Goal: Use online tool/utility: Utilize a website feature to perform a specific function

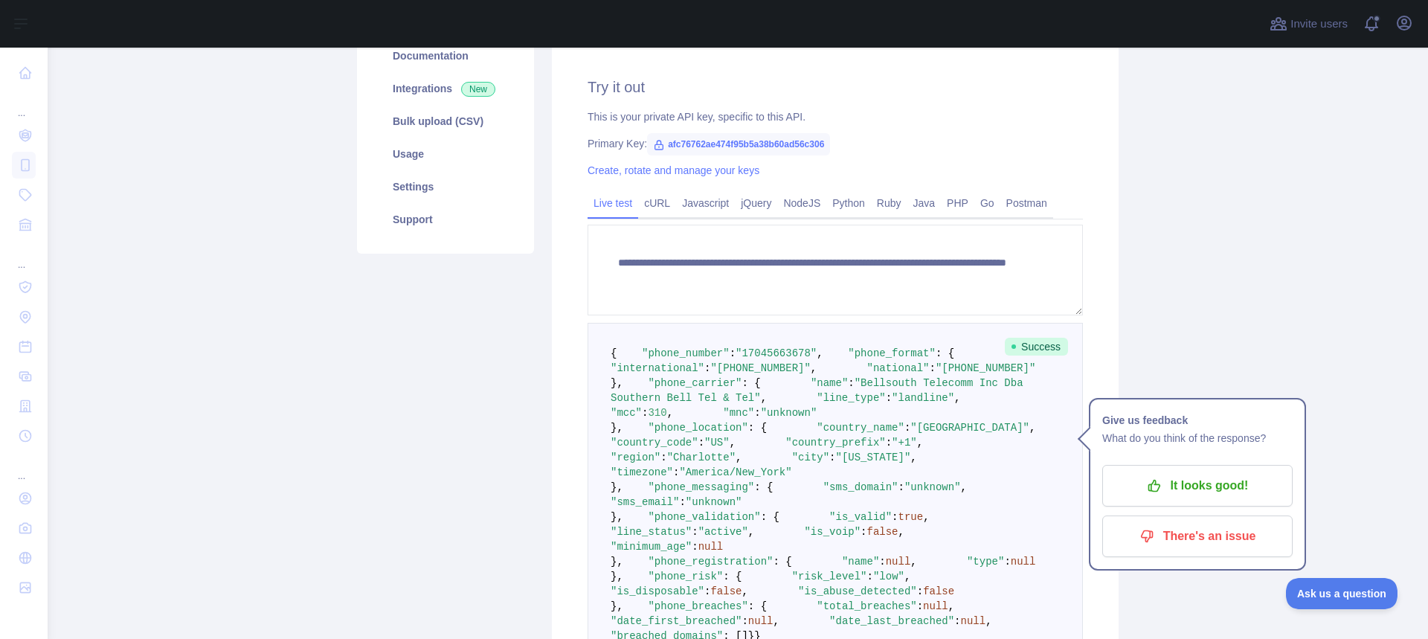
scroll to position [132, 0]
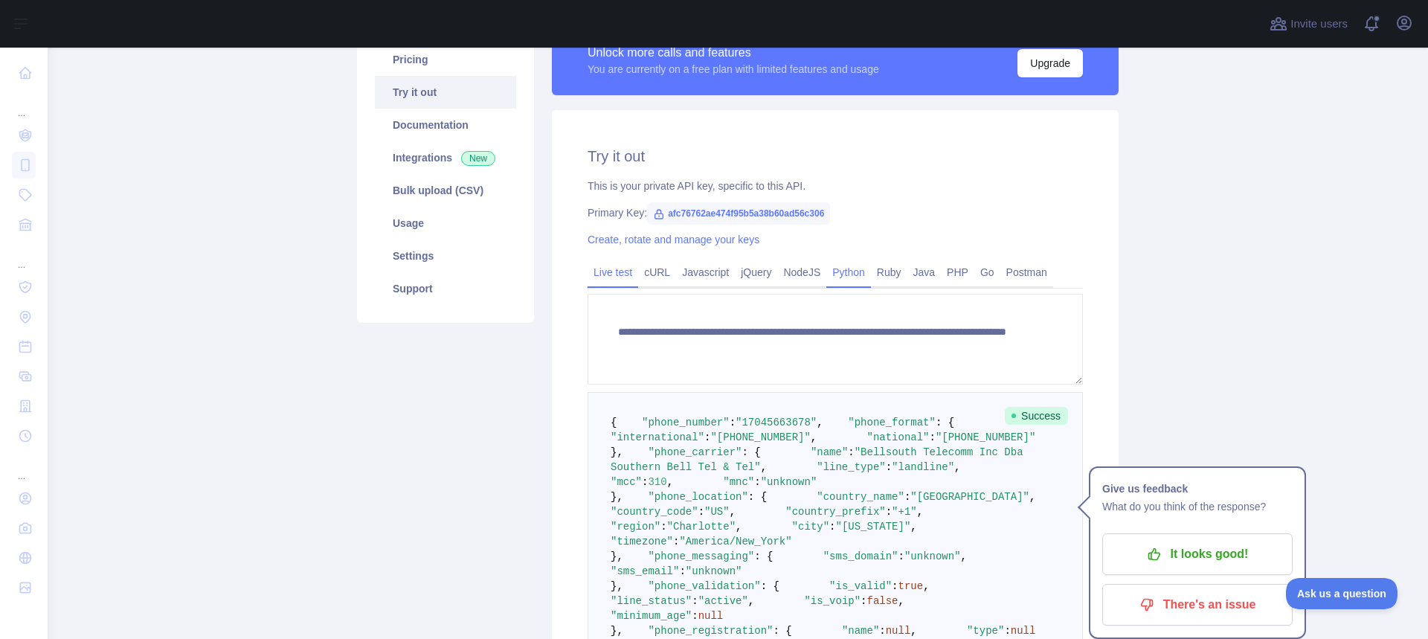
click at [827, 272] on link "Python" at bounding box center [849, 272] width 45 height 24
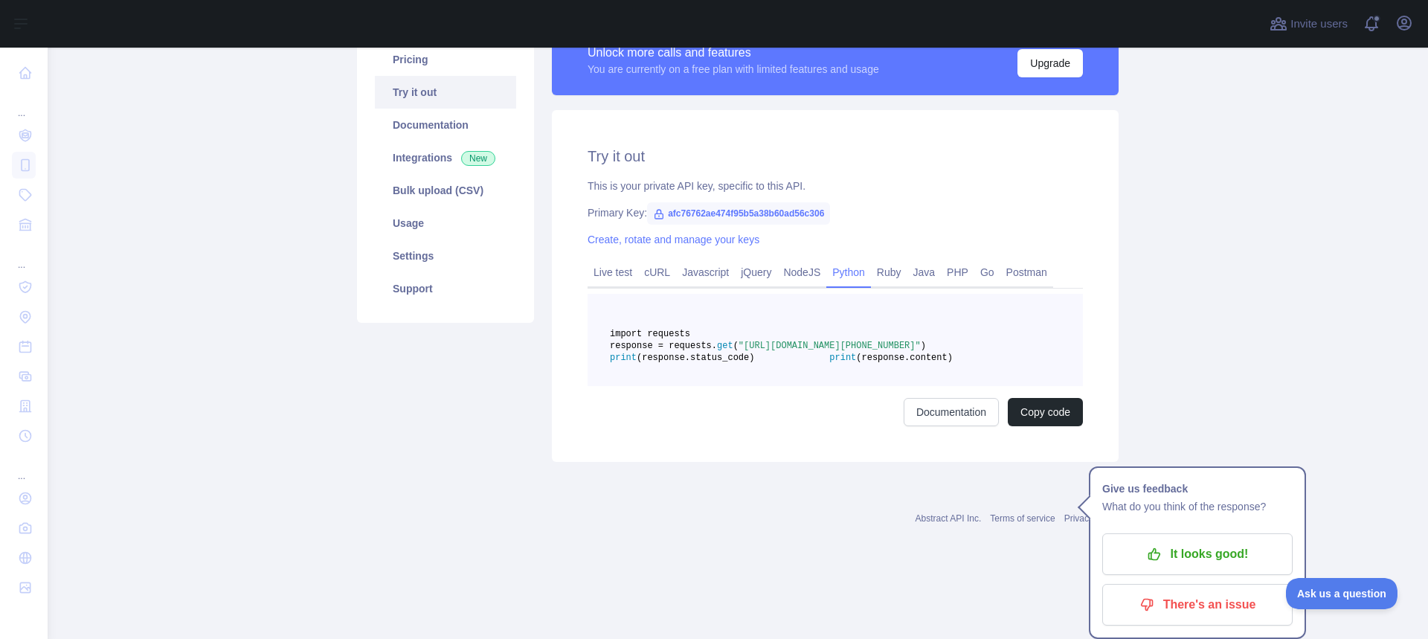
click at [805, 462] on div "Try it out This is your private API key, specific to this API. Primary Key: afc…" at bounding box center [835, 286] width 567 height 352
click at [621, 283] on link "Live test" at bounding box center [613, 272] width 51 height 24
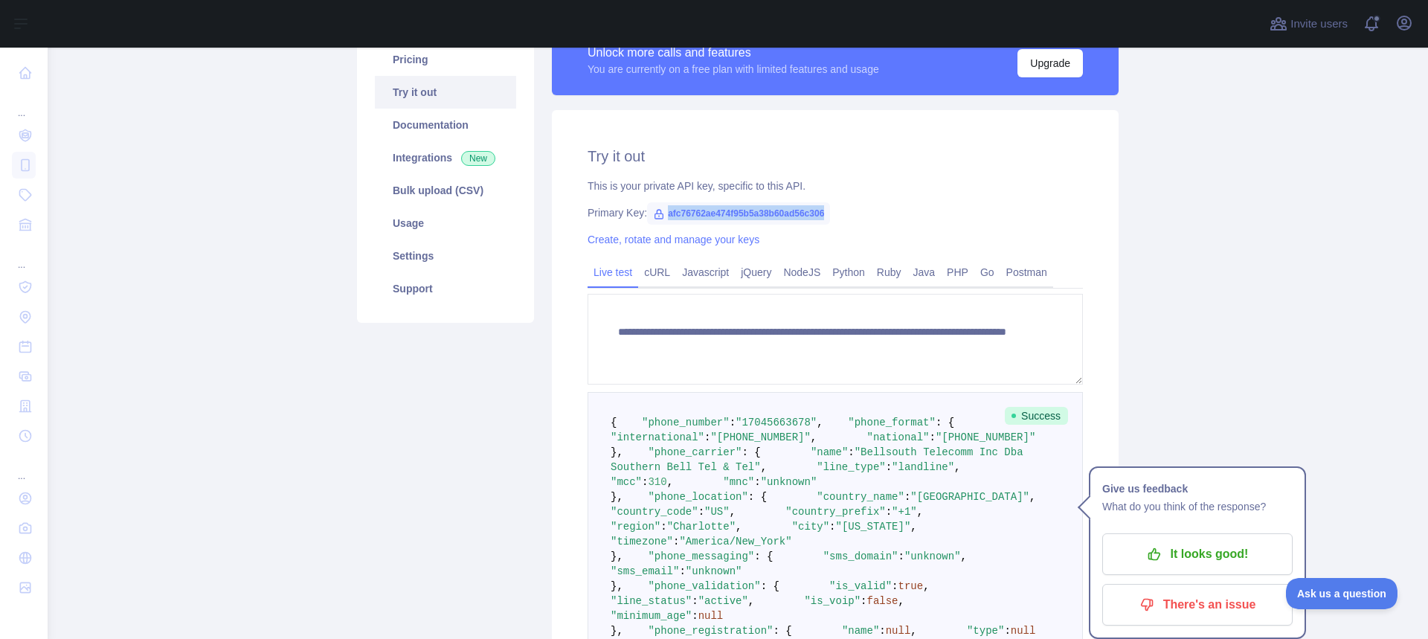
drag, startPoint x: 818, startPoint y: 211, endPoint x: 661, endPoint y: 217, distance: 157.1
click at [661, 217] on span "afc76762ae474f95b5a38b60ad56c306" at bounding box center [738, 213] width 183 height 22
copy span "afc76762ae474f95b5a38b60ad56c306"
click at [408, 185] on link "Bulk upload (CSV)" at bounding box center [445, 190] width 141 height 33
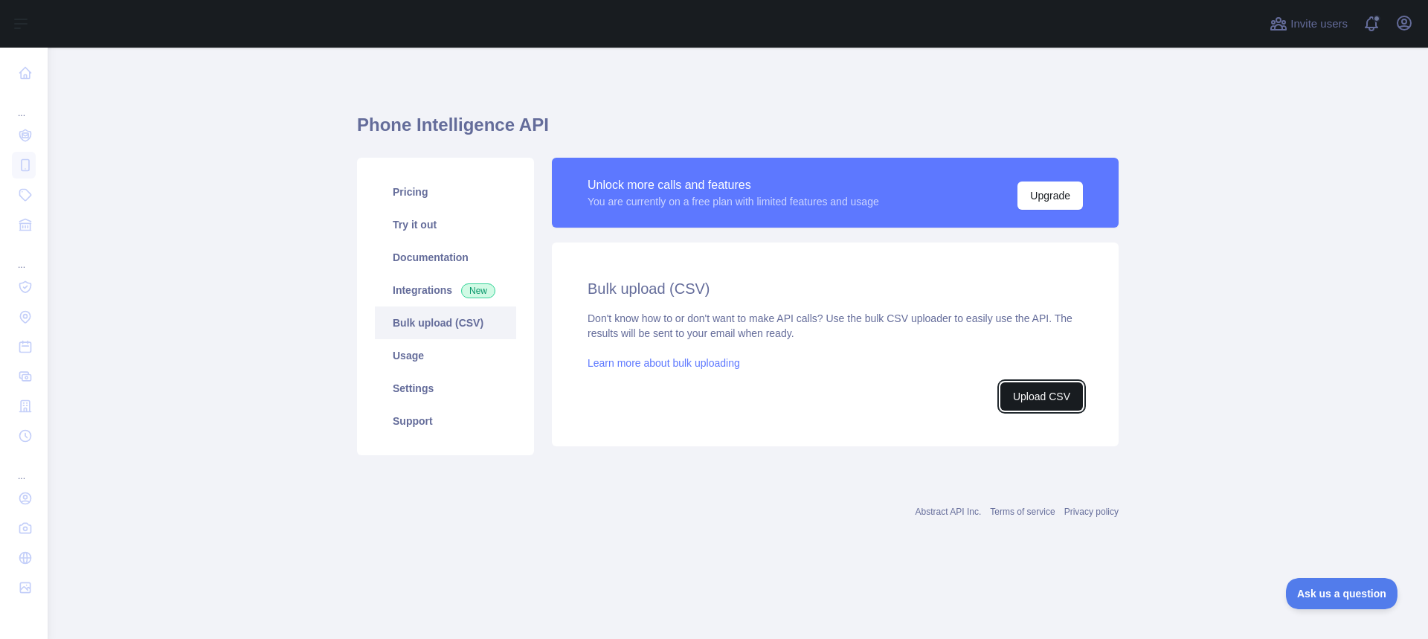
click at [1017, 400] on button "Upload CSV" at bounding box center [1042, 396] width 83 height 28
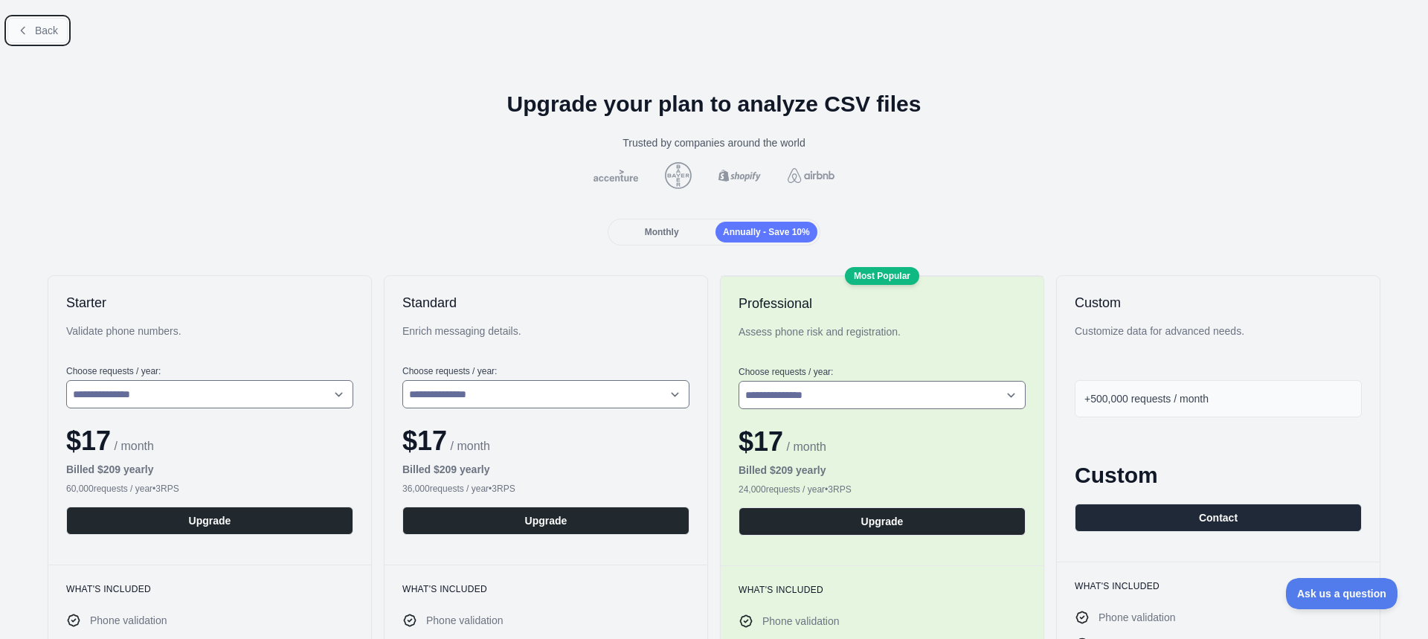
click at [57, 33] on button "Back" at bounding box center [37, 30] width 60 height 25
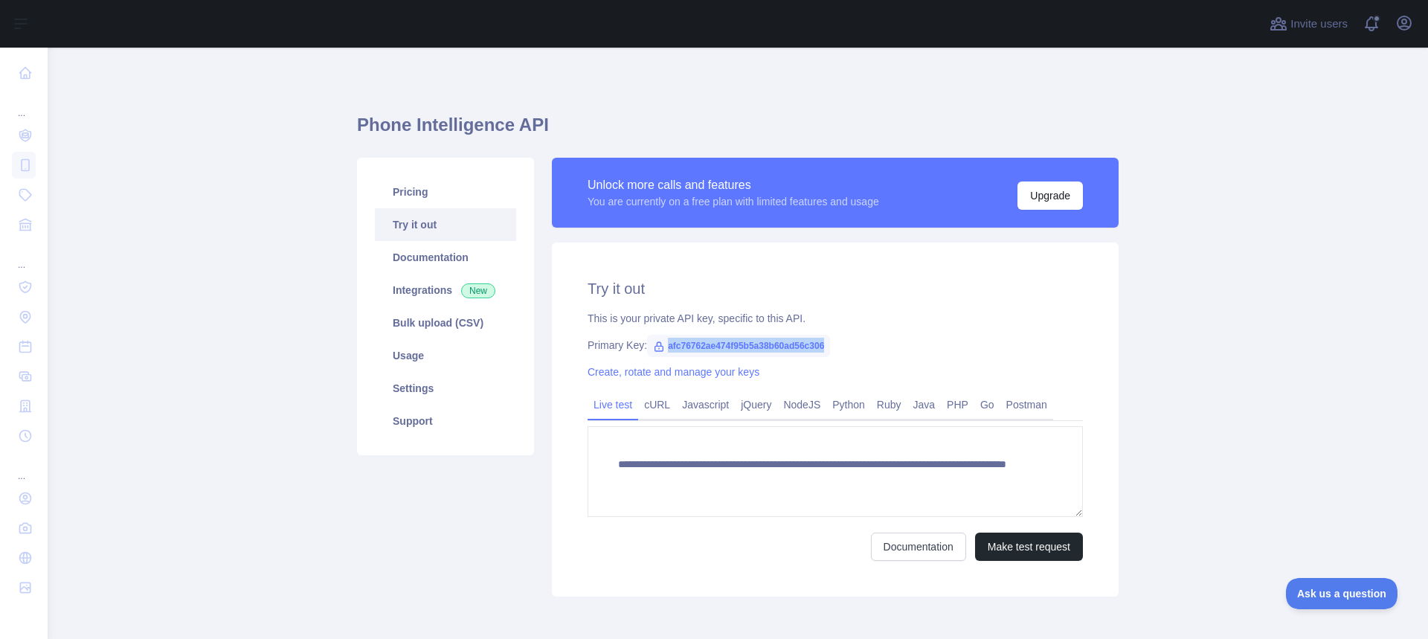
drag, startPoint x: 817, startPoint y: 346, endPoint x: 659, endPoint y: 334, distance: 158.2
click at [659, 335] on span "afc76762ae474f95b5a38b60ad56c306" at bounding box center [738, 346] width 183 height 22
copy span "afc76762ae474f95b5a38b60ad56c306"
click at [899, 347] on div "Primary Key: afc76762ae474f95b5a38b60ad56c306" at bounding box center [836, 345] width 496 height 15
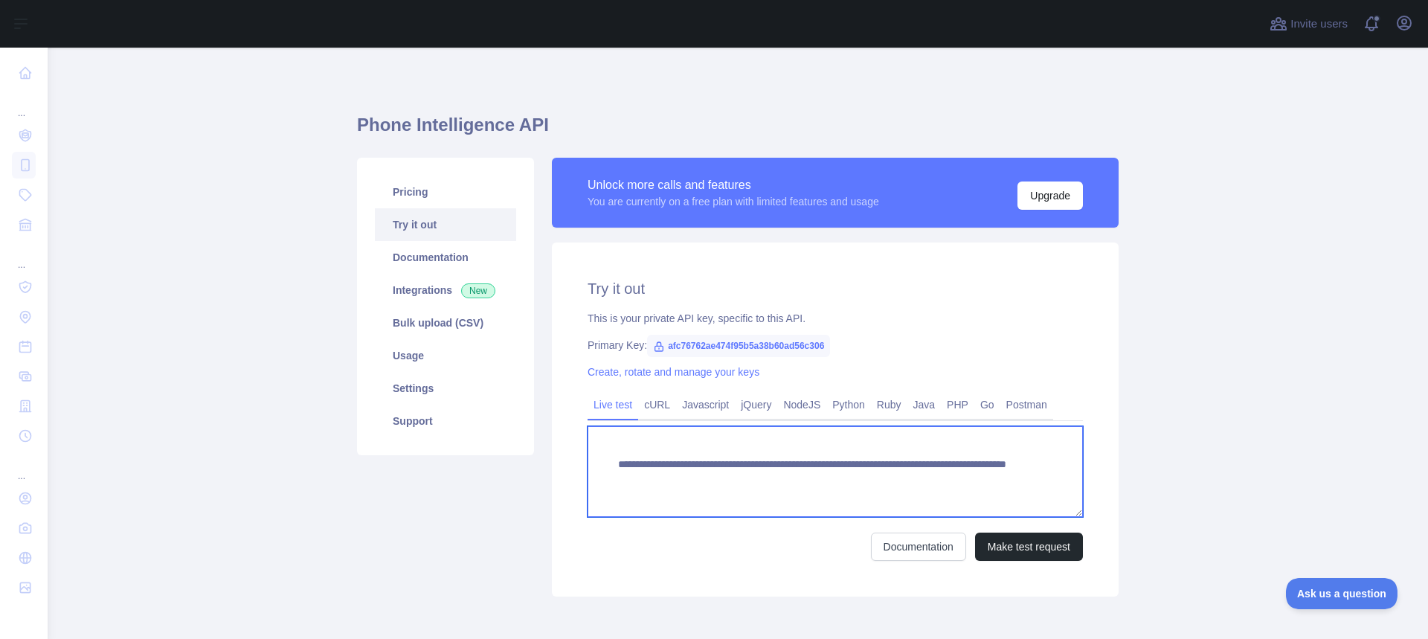
drag, startPoint x: 990, startPoint y: 484, endPoint x: 614, endPoint y: 452, distance: 377.8
click at [614, 452] on textarea "**********" at bounding box center [836, 471] width 496 height 91
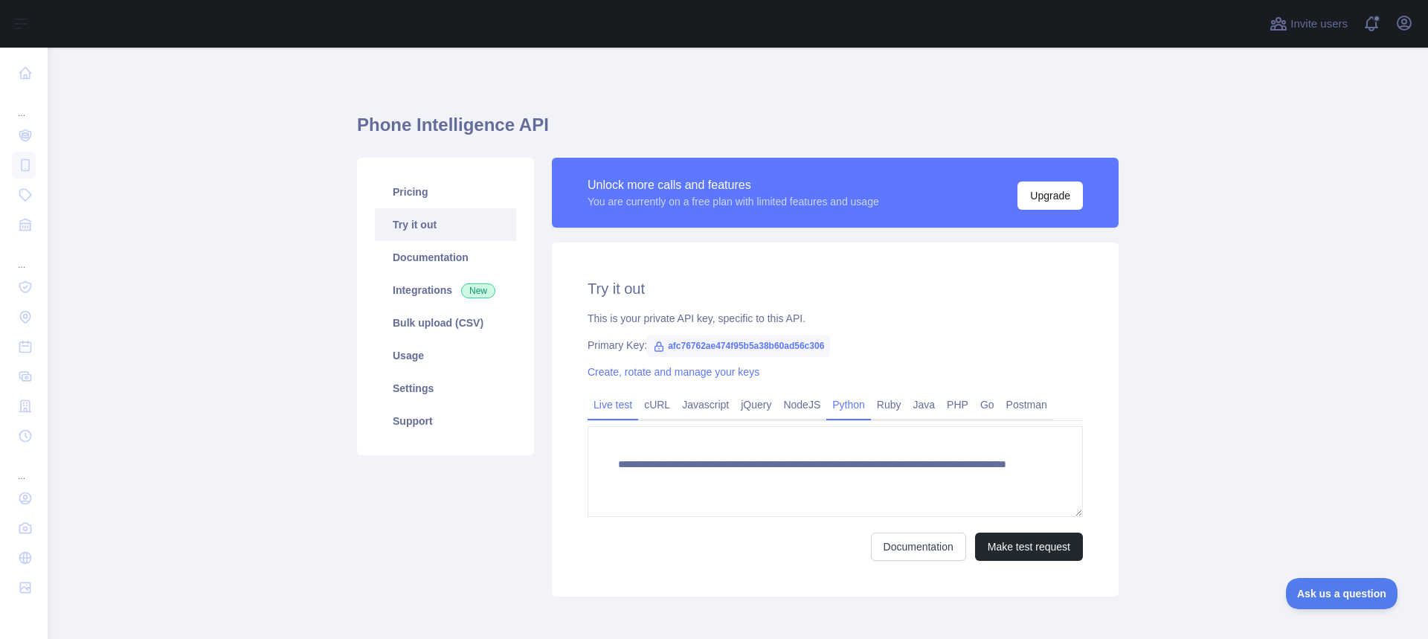
click at [852, 404] on link "Python" at bounding box center [849, 405] width 45 height 24
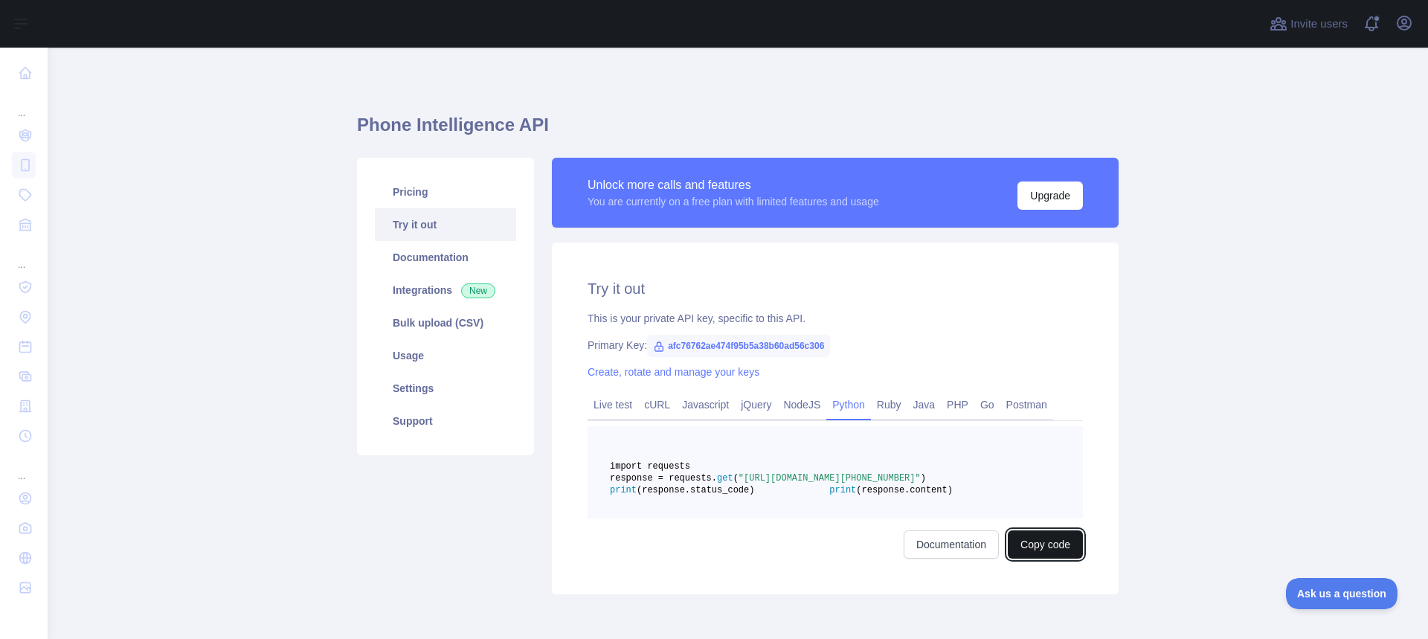
click at [1031, 559] on button "Copy code" at bounding box center [1045, 544] width 75 height 28
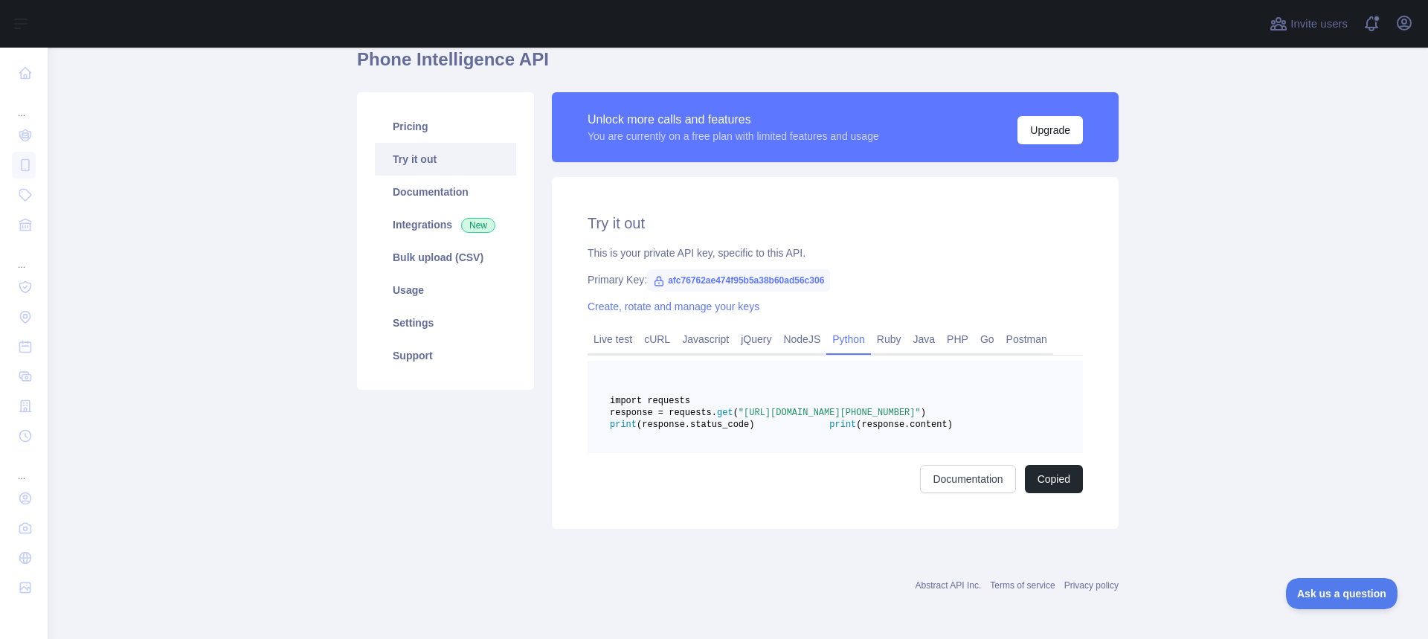
scroll to position [101, 0]
click at [614, 327] on link "Live test" at bounding box center [613, 339] width 51 height 24
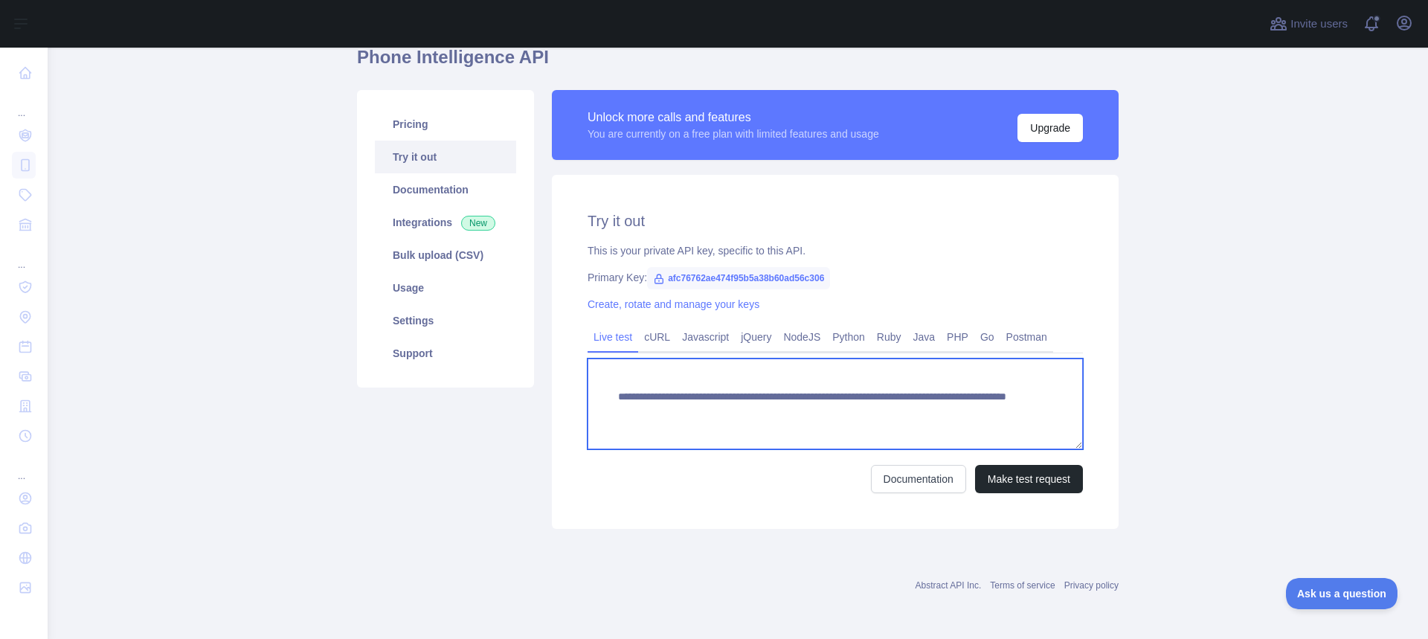
drag, startPoint x: 937, startPoint y: 412, endPoint x: 879, endPoint y: 412, distance: 58.8
click at [879, 412] on textarea "**********" at bounding box center [836, 404] width 496 height 91
paste textarea
type textarea "**********"
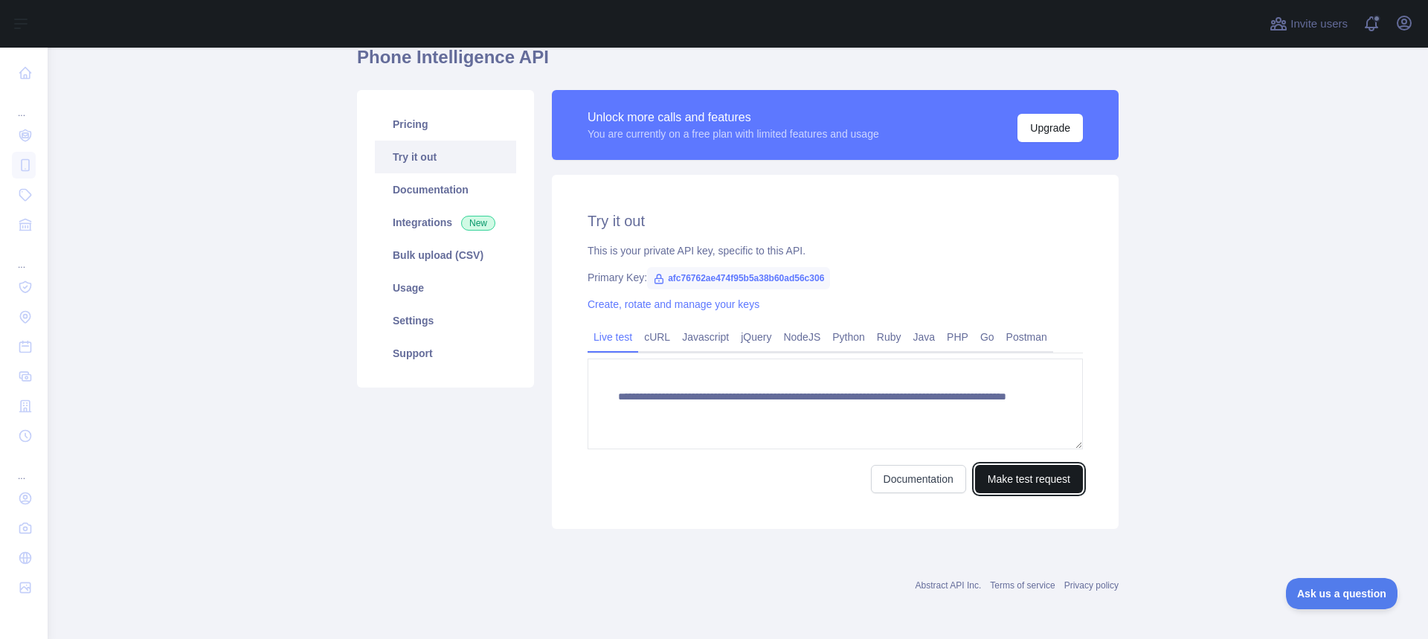
click at [1001, 479] on button "Make test request" at bounding box center [1029, 479] width 108 height 28
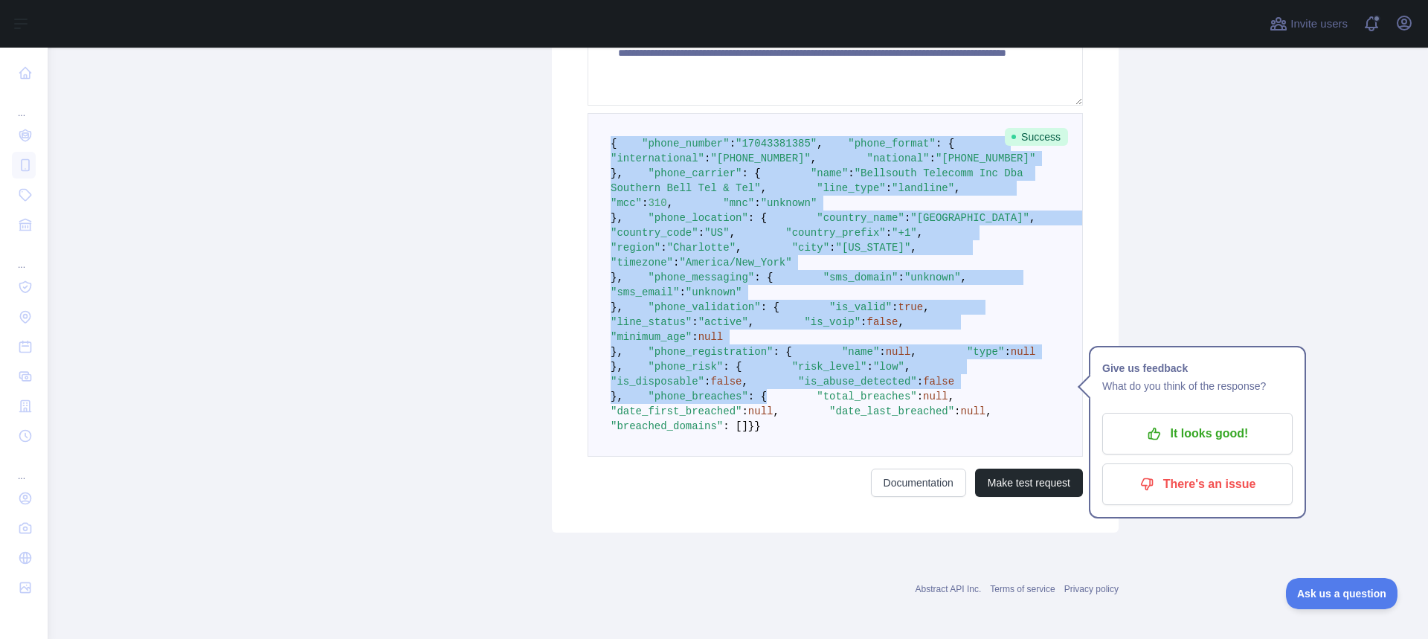
scroll to position [802, 0]
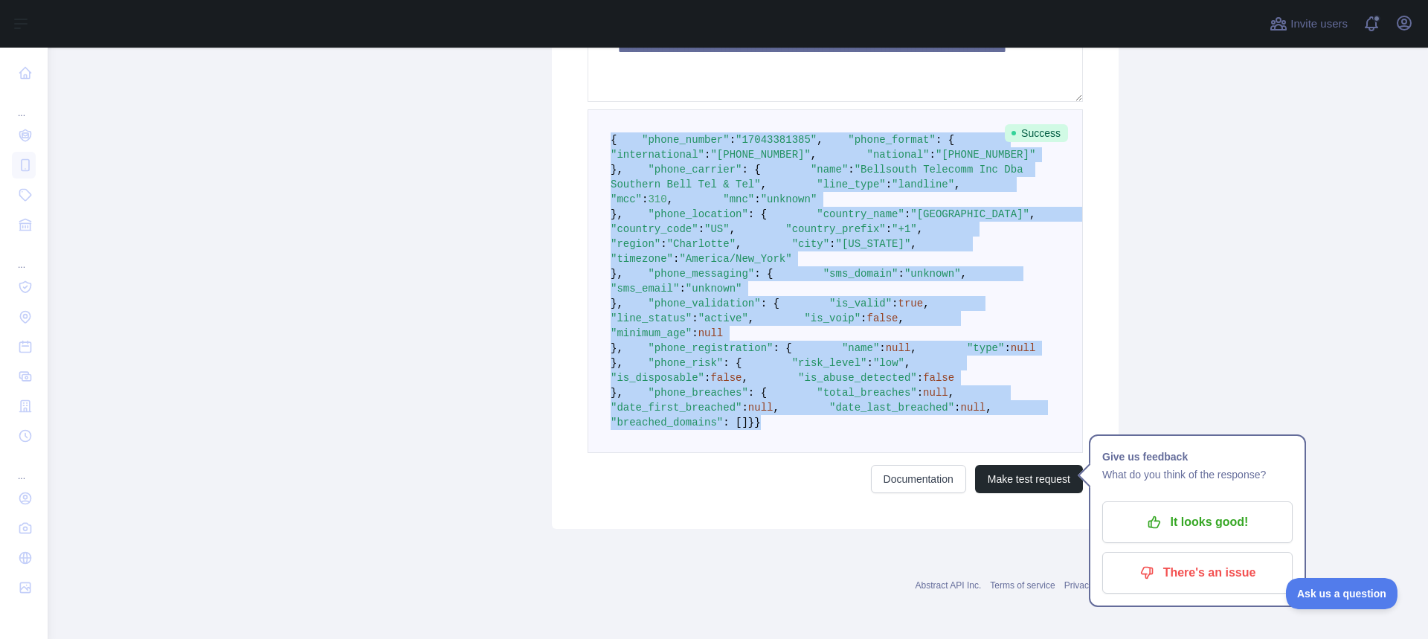
drag, startPoint x: 608, startPoint y: 270, endPoint x: 915, endPoint y: 429, distance: 346.1
click at [915, 429] on pre "{ "phone_number" : "[PHONE_NUMBER]" , "phone_format" : { "international" : "[PH…" at bounding box center [836, 281] width 496 height 344
copy code "{ "phone_number" : "[PHONE_NUMBER]" , "phone_format" : { "international" : "[PH…"
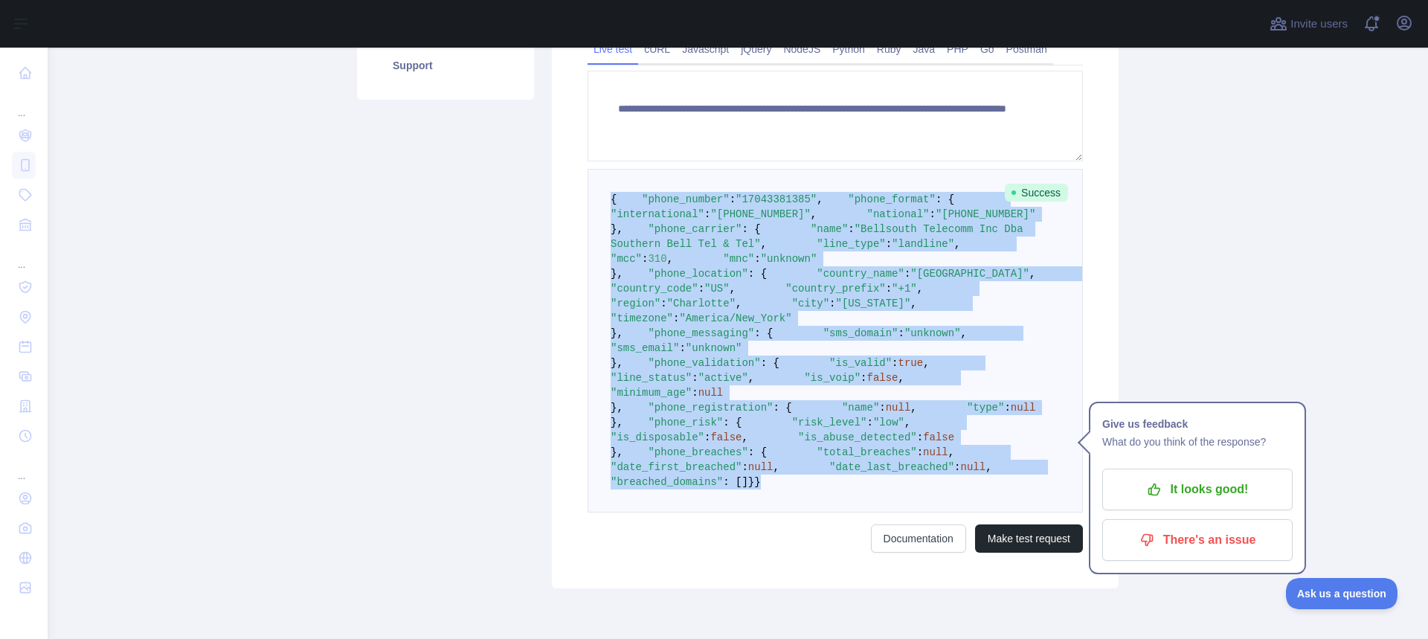
scroll to position [0, 0]
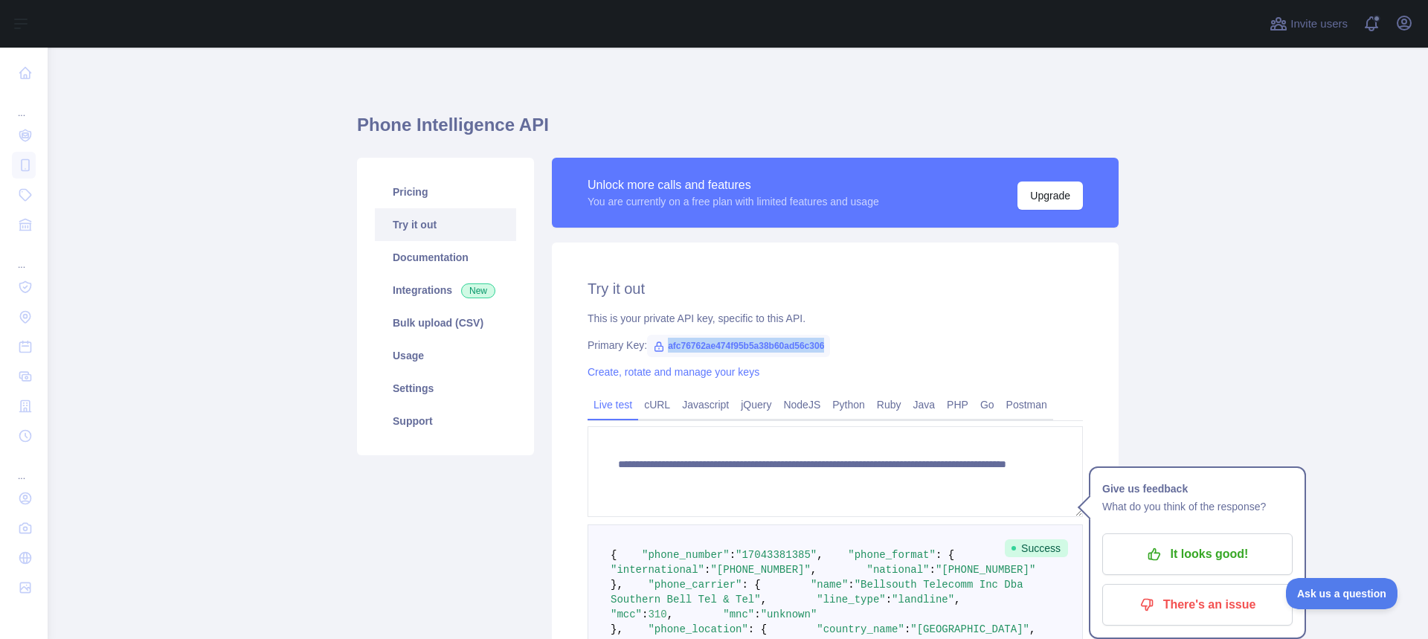
drag, startPoint x: 818, startPoint y: 343, endPoint x: 659, endPoint y: 344, distance: 158.5
click at [659, 344] on span "afc76762ae474f95b5a38b60ad56c306" at bounding box center [738, 346] width 183 height 22
copy span "afc76762ae474f95b5a38b60ad56c306"
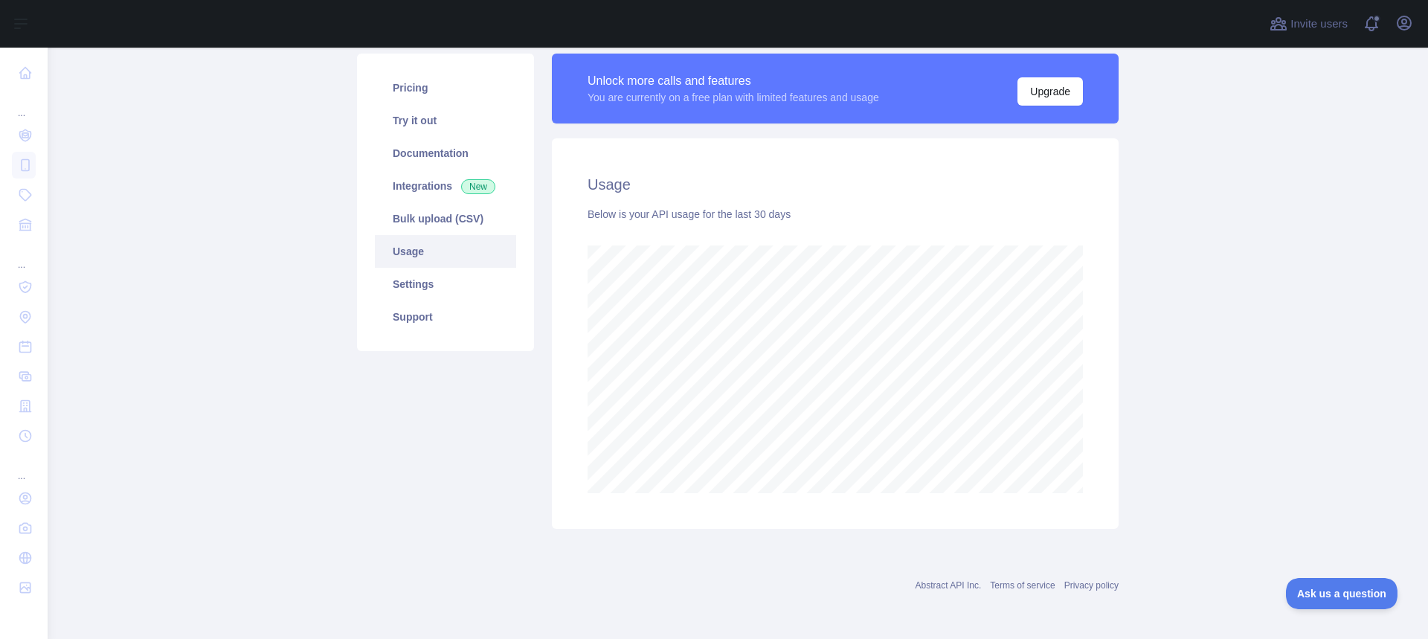
click at [456, 248] on link "Usage" at bounding box center [445, 251] width 141 height 33
click at [459, 216] on link "Bulk upload (CSV)" at bounding box center [445, 218] width 141 height 33
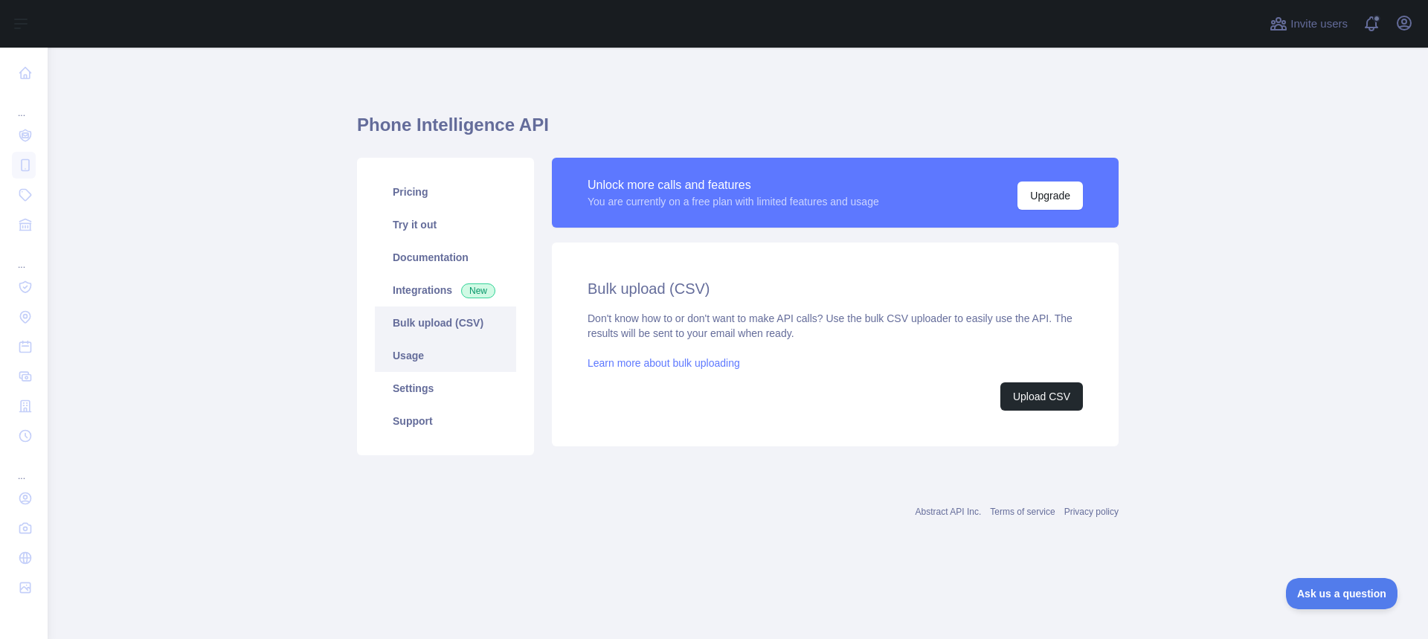
click at [444, 356] on link "Usage" at bounding box center [445, 355] width 141 height 33
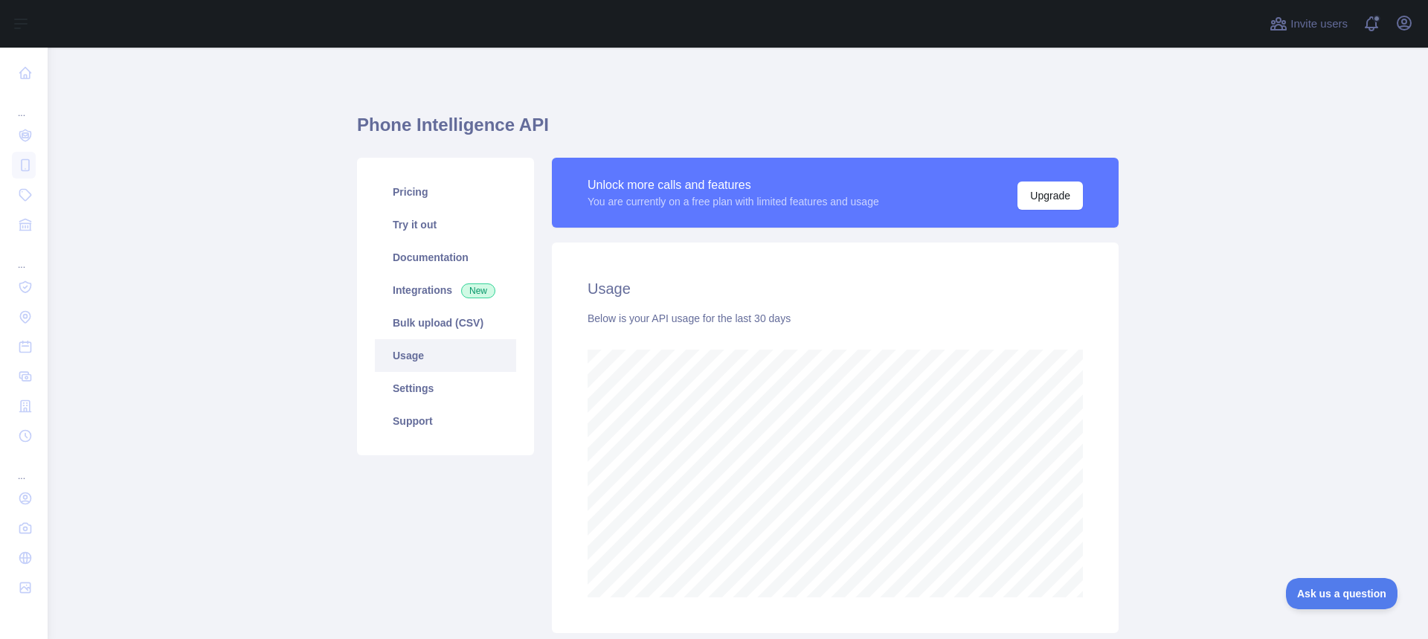
scroll to position [591, 1370]
click at [1289, 198] on main "Phone Intelligence API Pricing Try it out Documentation Integrations New Bulk u…" at bounding box center [738, 343] width 1381 height 591
click at [442, 351] on link "Usage" at bounding box center [445, 355] width 141 height 33
click at [451, 325] on link "Bulk upload (CSV)" at bounding box center [445, 323] width 141 height 33
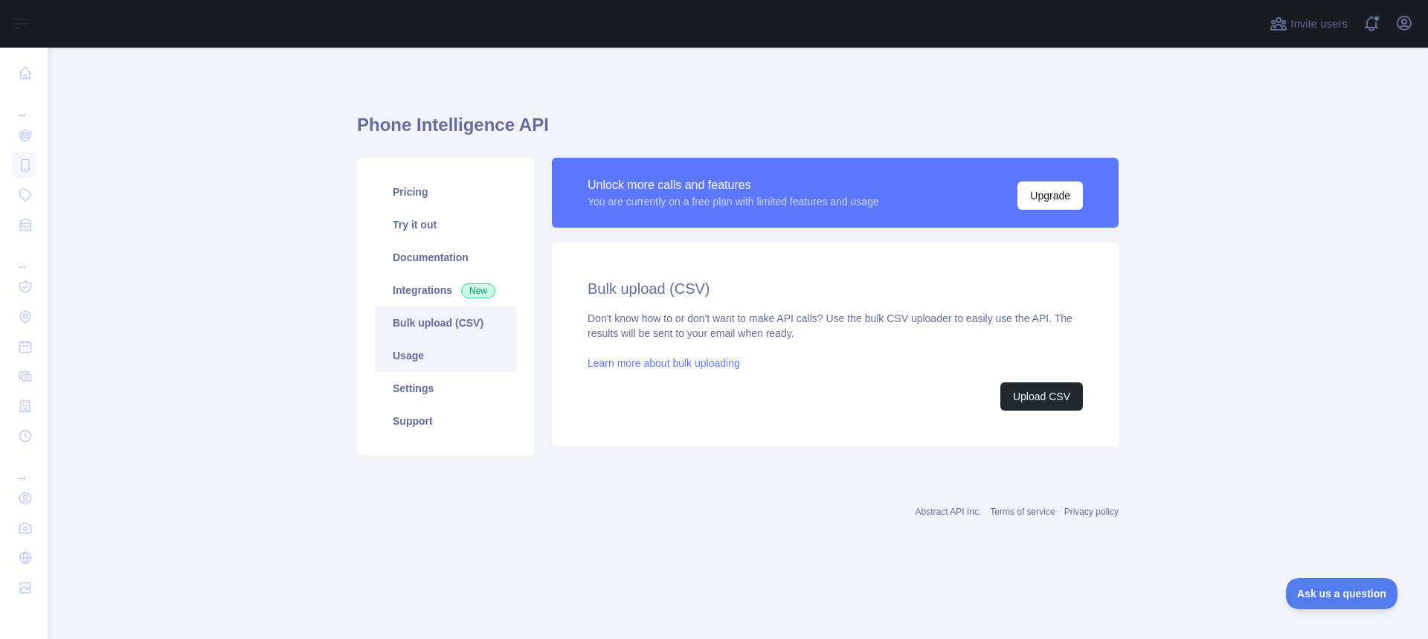
click at [461, 355] on link "Usage" at bounding box center [445, 355] width 141 height 33
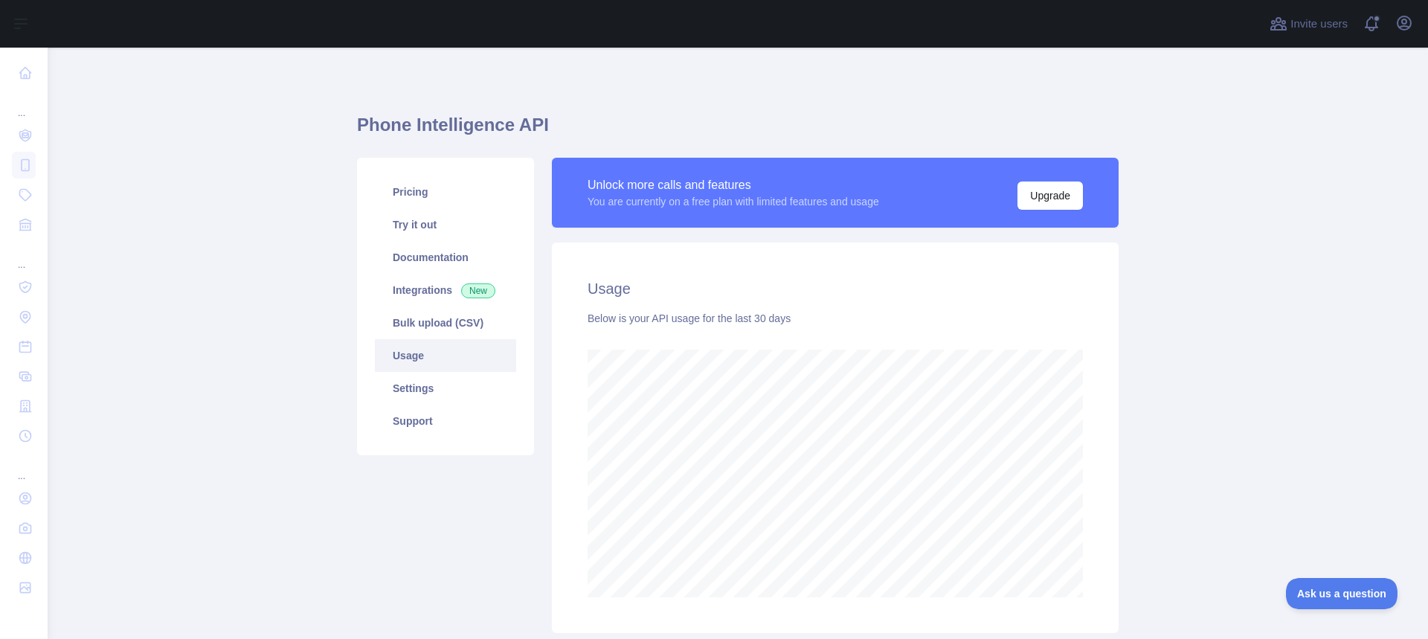
scroll to position [591, 1370]
click at [443, 324] on link "Bulk upload (CSV)" at bounding box center [445, 323] width 141 height 33
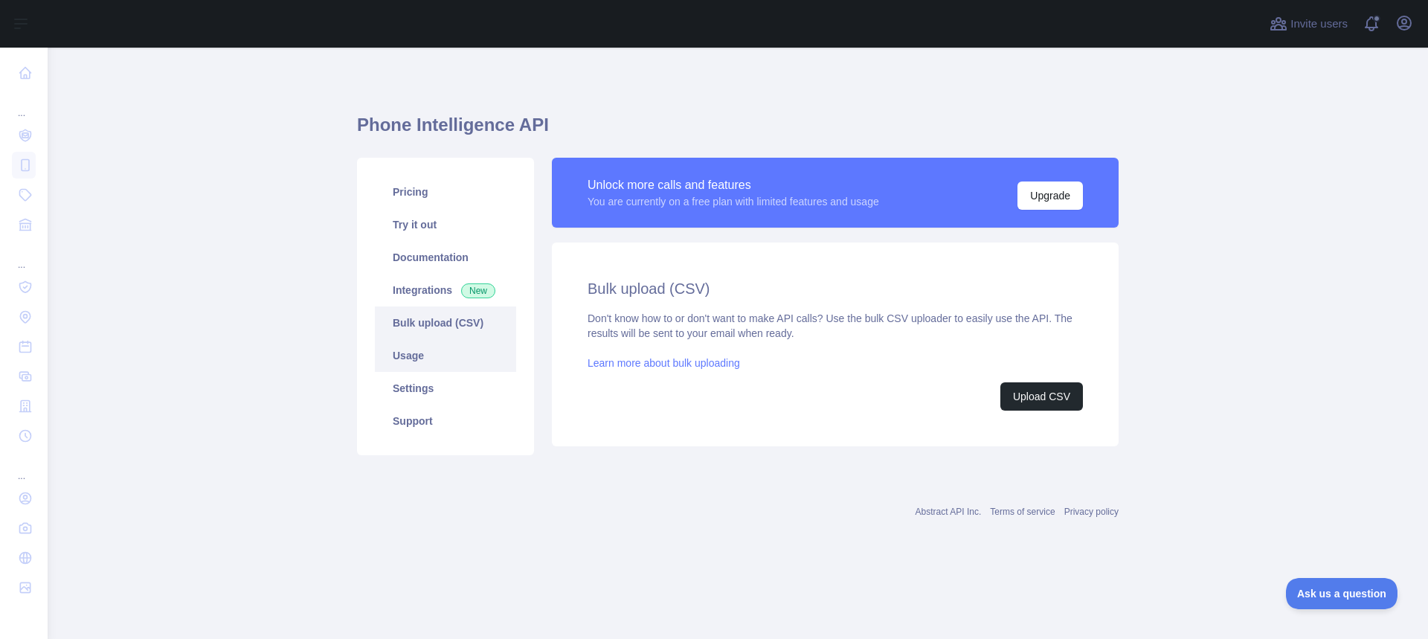
click at [437, 346] on link "Usage" at bounding box center [445, 355] width 141 height 33
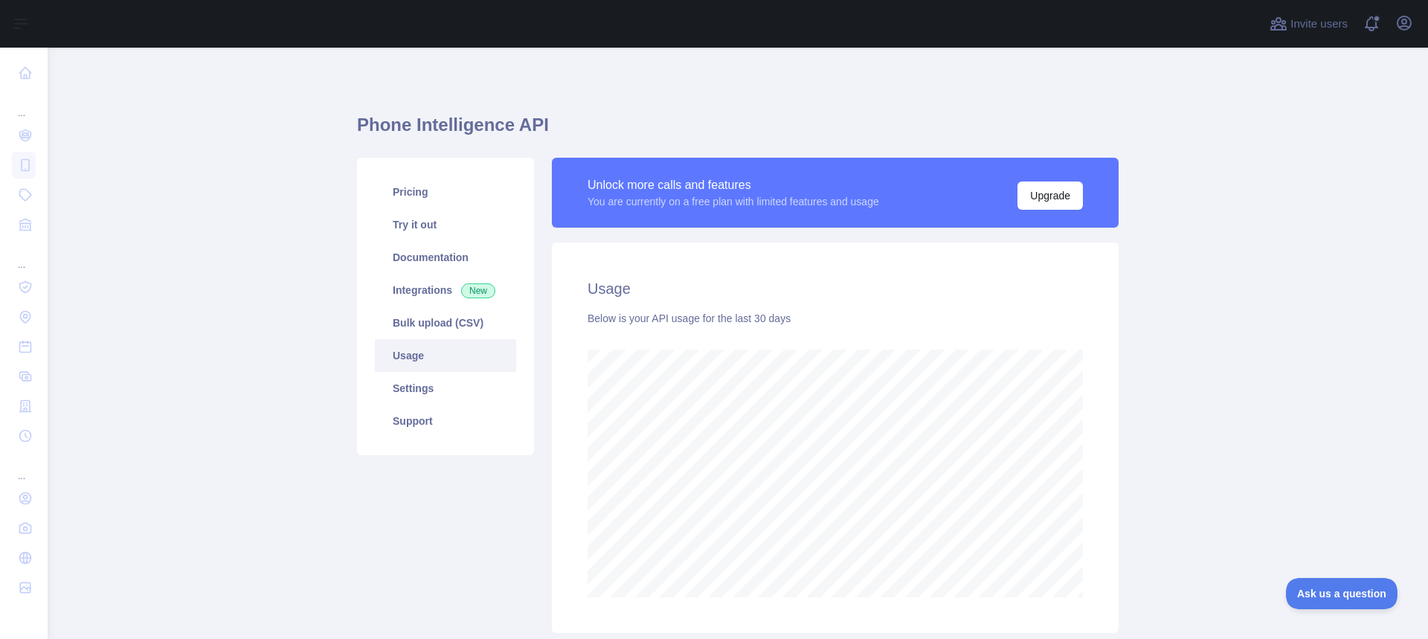
scroll to position [591, 1370]
click at [819, 112] on div "Phone Intelligence API Pricing Try it out Documentation Integrations New Bulk u…" at bounding box center [738, 368] width 762 height 571
